Goal: Task Accomplishment & Management: Manage account settings

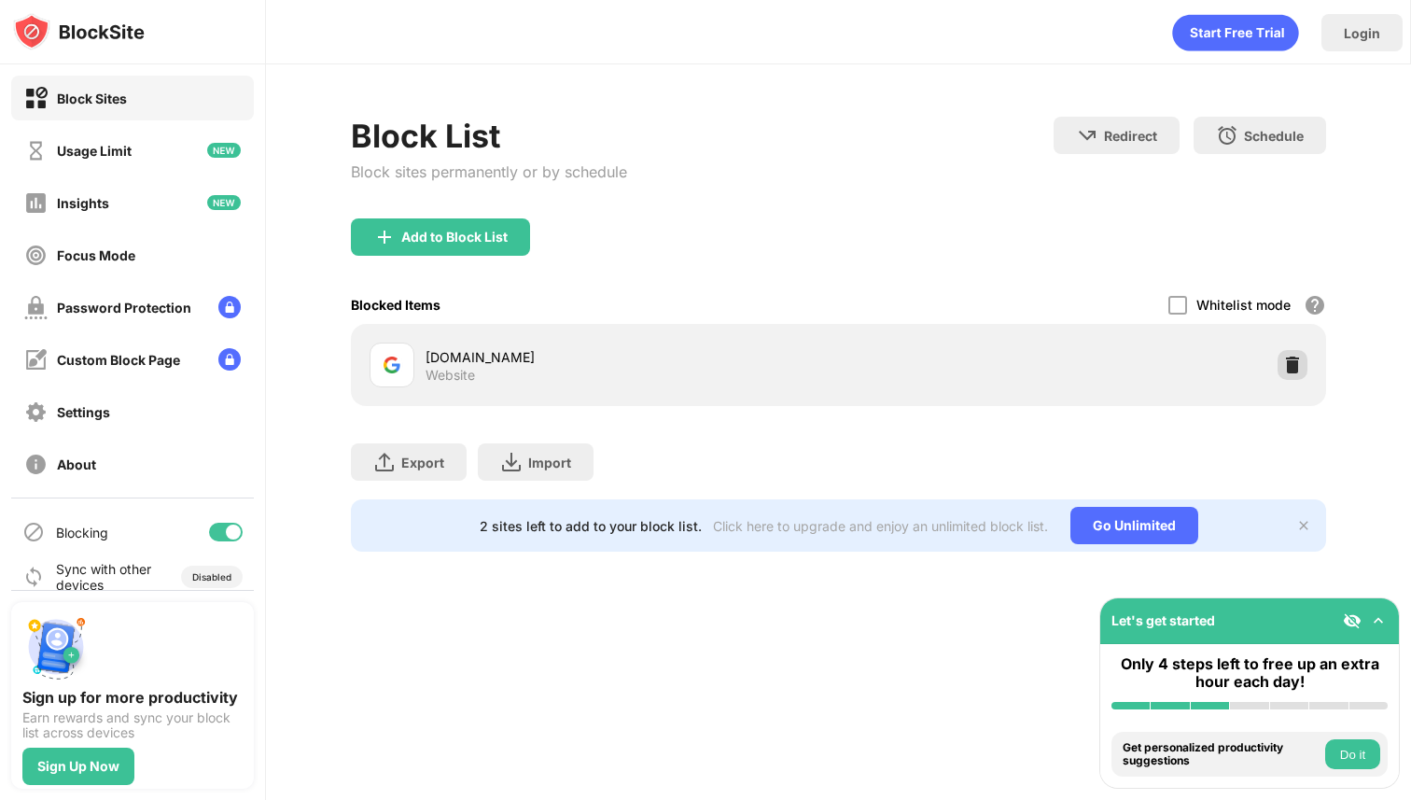
click at [1281, 362] on div at bounding box center [1293, 365] width 30 height 30
